Goal: Check status: Check status

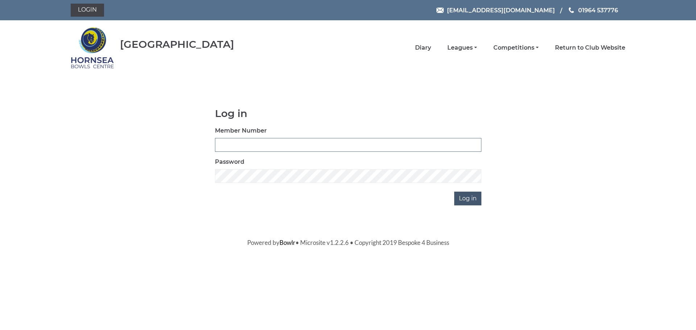
type input "0588"
click at [464, 198] on input "Log in" at bounding box center [467, 199] width 27 height 14
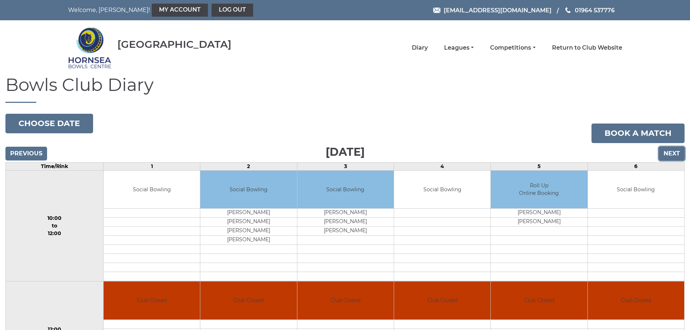
click at [673, 155] on input "Next" at bounding box center [672, 154] width 26 height 14
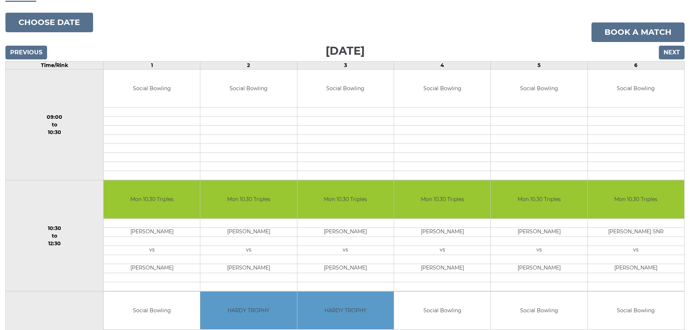
scroll to position [72, 0]
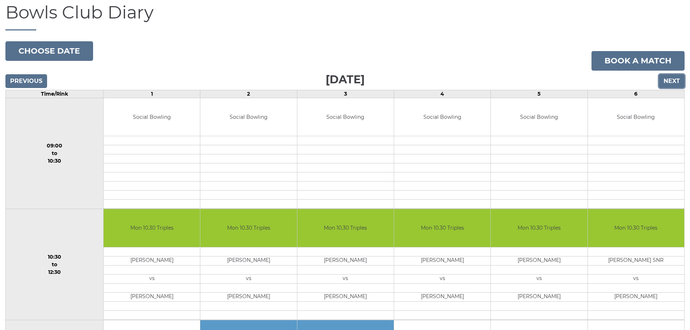
click at [673, 78] on input "Next" at bounding box center [672, 81] width 26 height 14
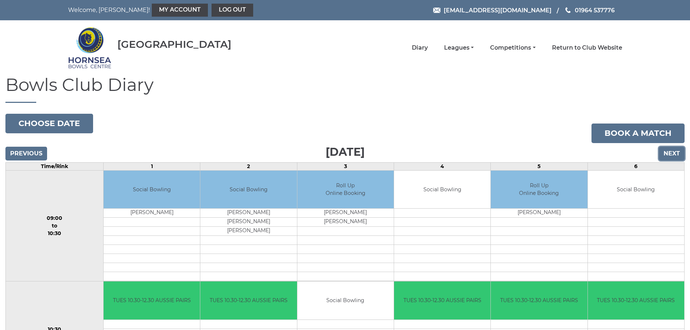
click at [671, 153] on input "Next" at bounding box center [672, 154] width 26 height 14
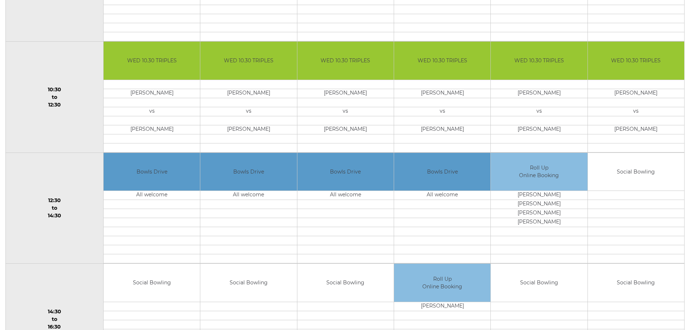
scroll to position [239, 0]
